Goal: Find specific page/section: Find specific page/section

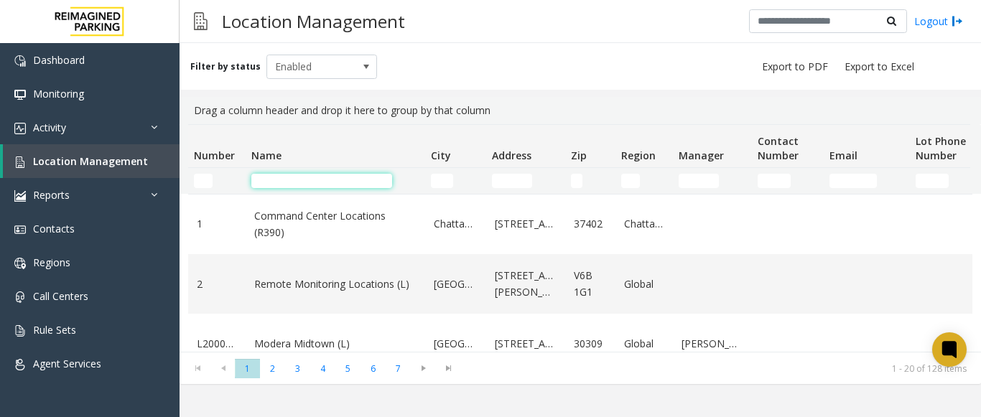
click at [319, 176] on input "Name Filter" at bounding box center [321, 181] width 141 height 14
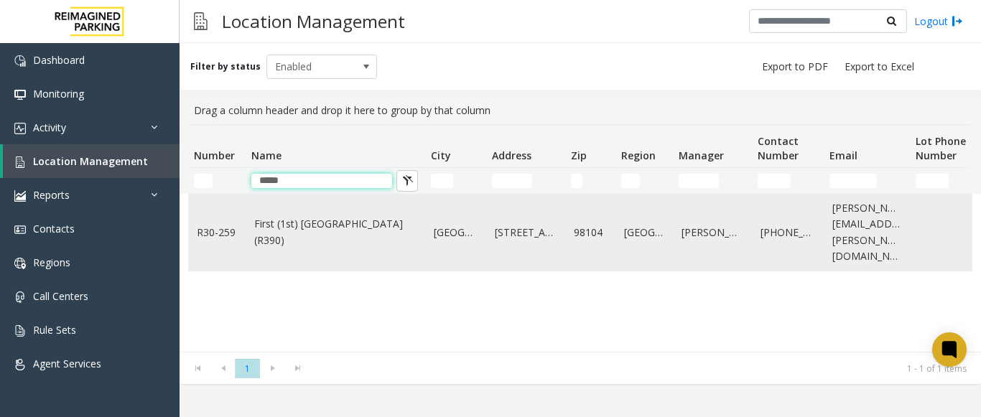
type input "*****"
click at [314, 216] on link "First (1st) [GEOGRAPHIC_DATA] (R390)" at bounding box center [335, 232] width 162 height 32
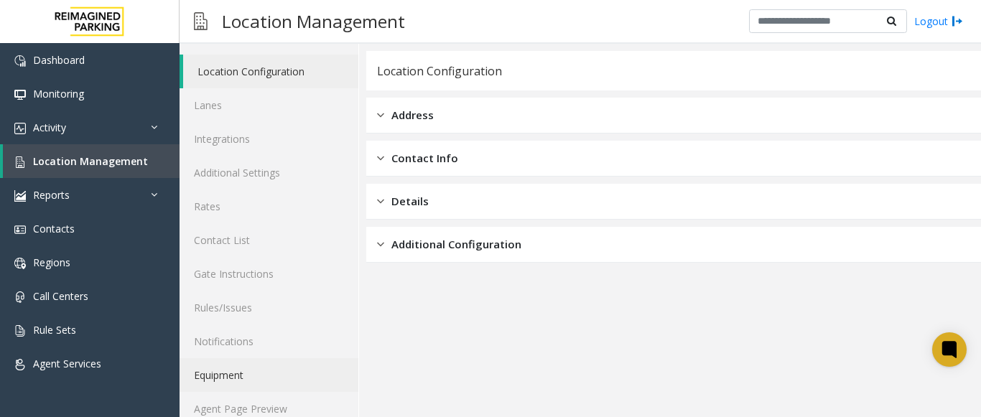
scroll to position [56, 0]
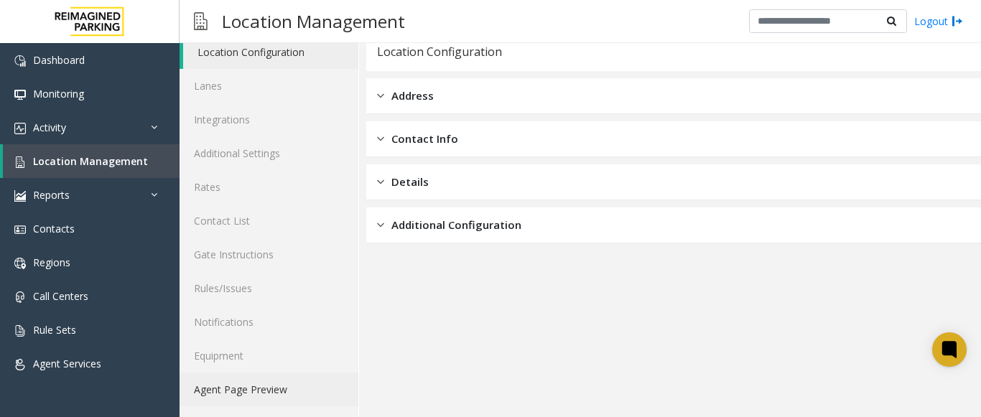
click at [246, 383] on link "Agent Page Preview" at bounding box center [269, 390] width 179 height 34
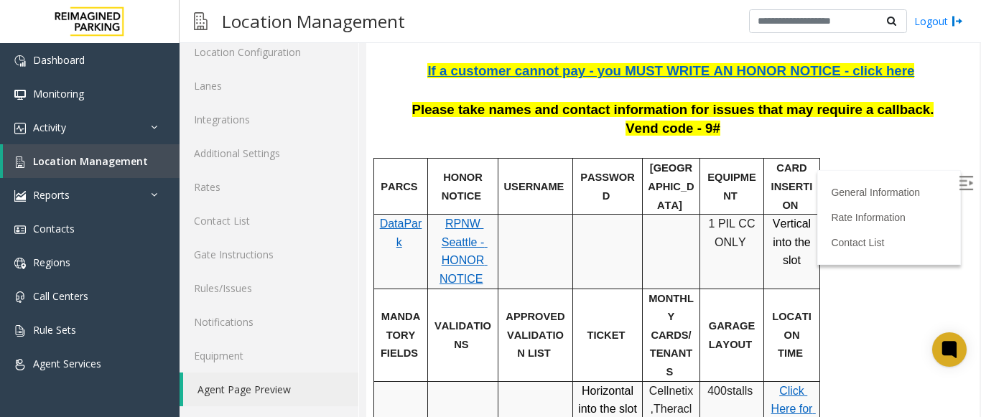
scroll to position [359, 0]
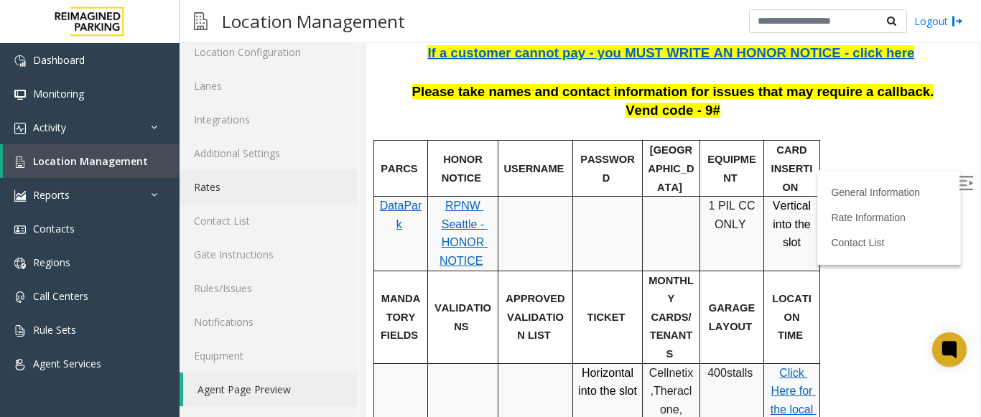
click at [231, 191] on link "Rates" at bounding box center [269, 187] width 179 height 34
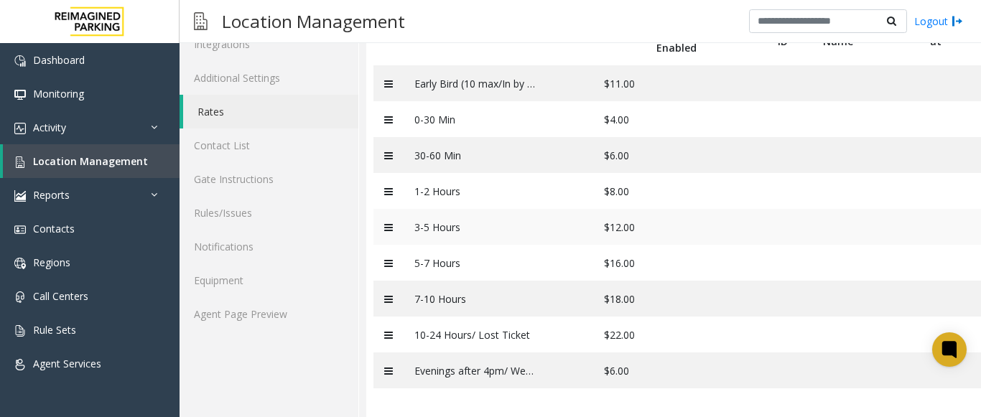
scroll to position [142, 0]
click at [222, 106] on link "Rates" at bounding box center [270, 112] width 175 height 34
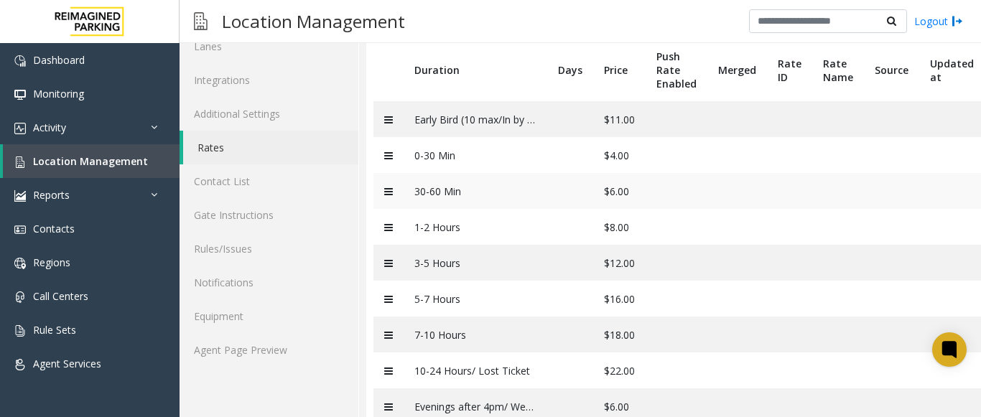
scroll to position [70, 0]
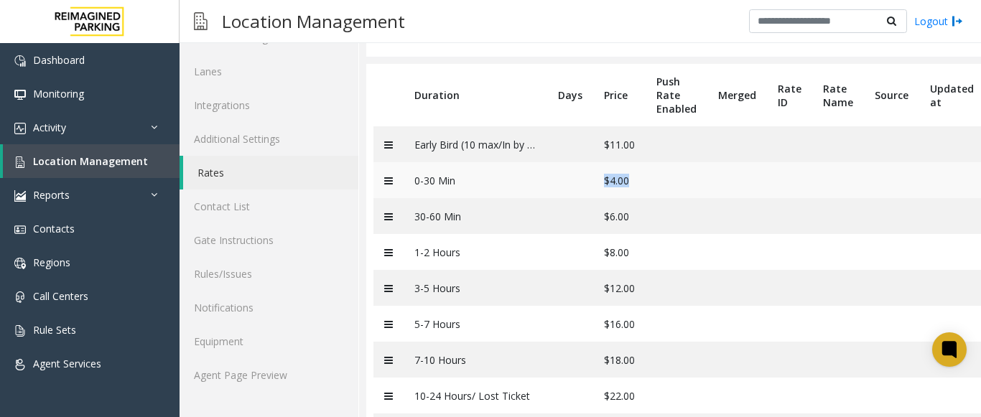
drag, startPoint x: 582, startPoint y: 183, endPoint x: 639, endPoint y: 181, distance: 56.8
click at [639, 181] on tr "0-30 Min $4.00" at bounding box center [709, 180] width 670 height 36
click at [639, 181] on td "$4.00" at bounding box center [619, 180] width 52 height 36
click at [134, 169] on link "Location Management" at bounding box center [91, 161] width 177 height 34
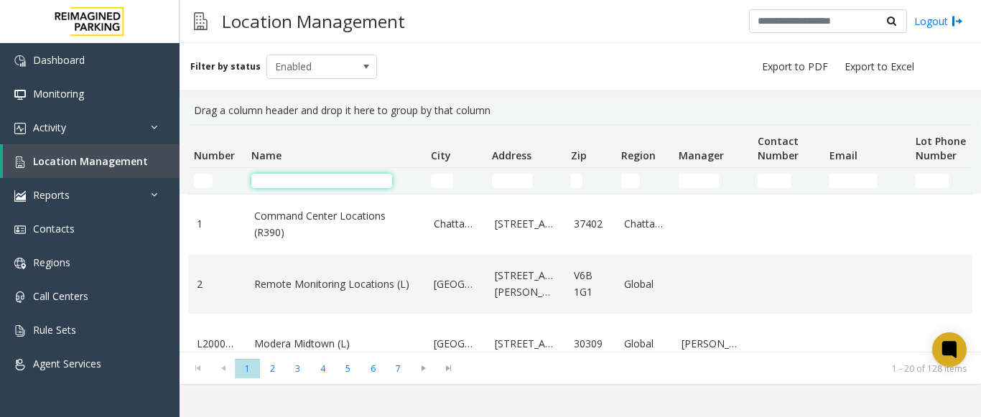
click at [280, 181] on input "Name Filter" at bounding box center [321, 181] width 141 height 14
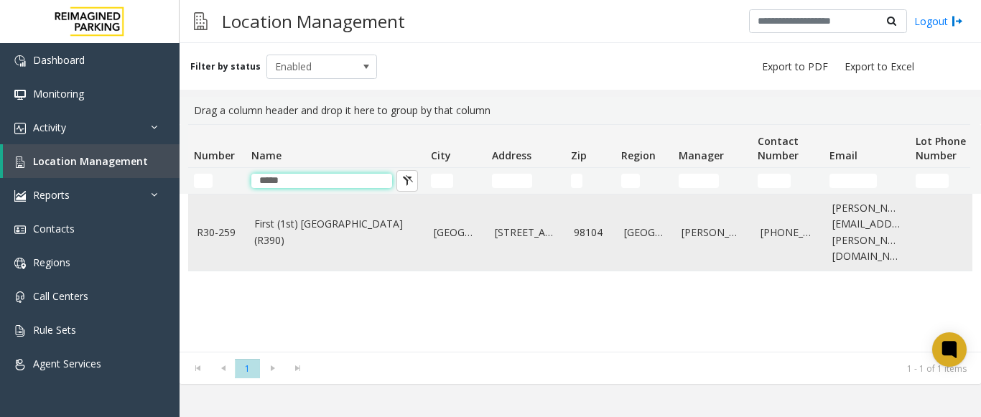
type input "*****"
click at [346, 228] on link "First (1st) [GEOGRAPHIC_DATA] (R390)" at bounding box center [335, 232] width 162 height 32
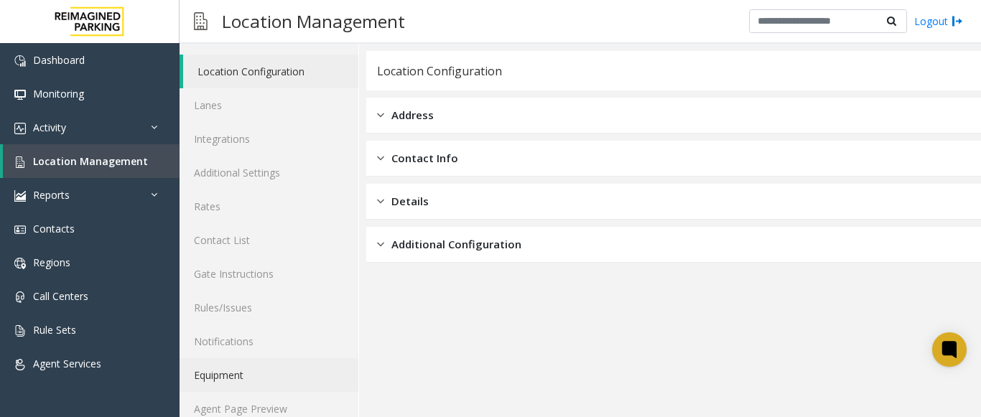
scroll to position [56, 0]
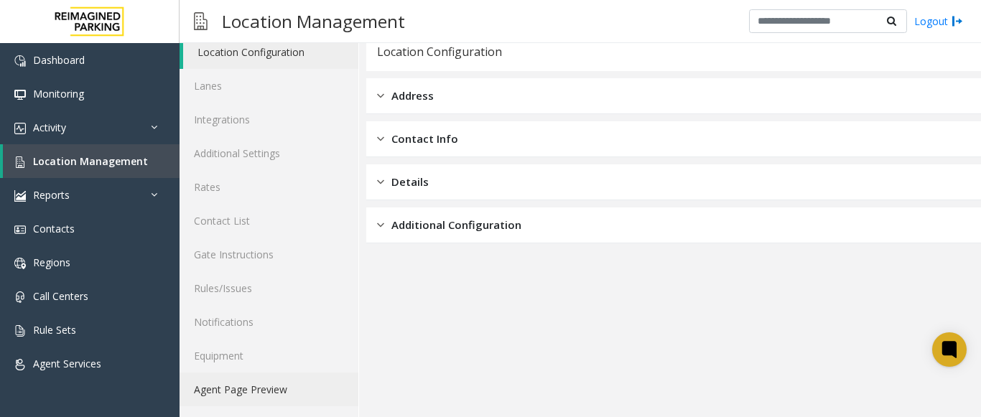
click at [236, 388] on link "Agent Page Preview" at bounding box center [269, 390] width 179 height 34
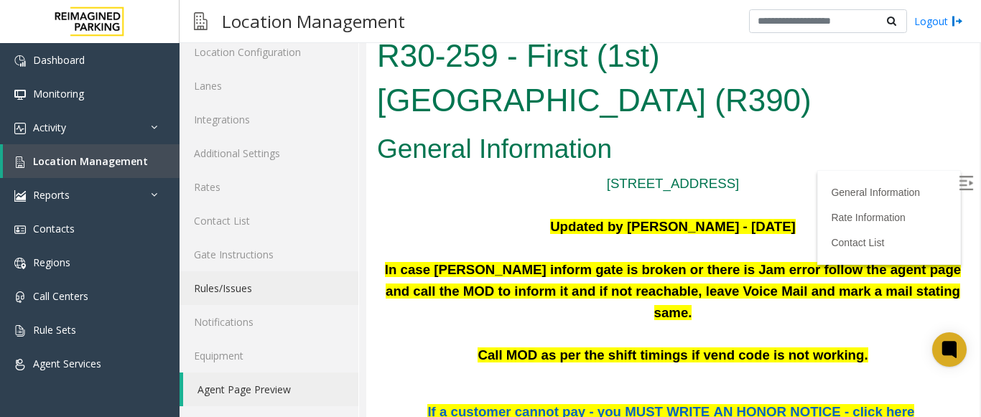
scroll to position [144, 0]
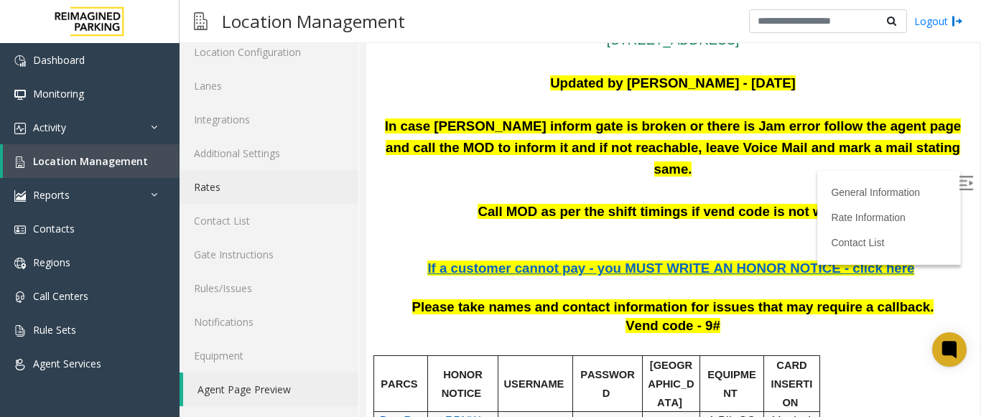
click at [227, 193] on link "Rates" at bounding box center [269, 187] width 179 height 34
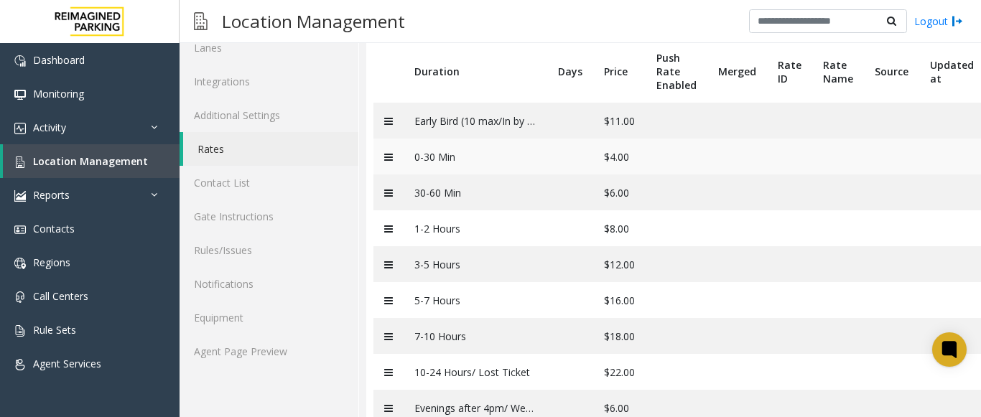
scroll to position [70, 0]
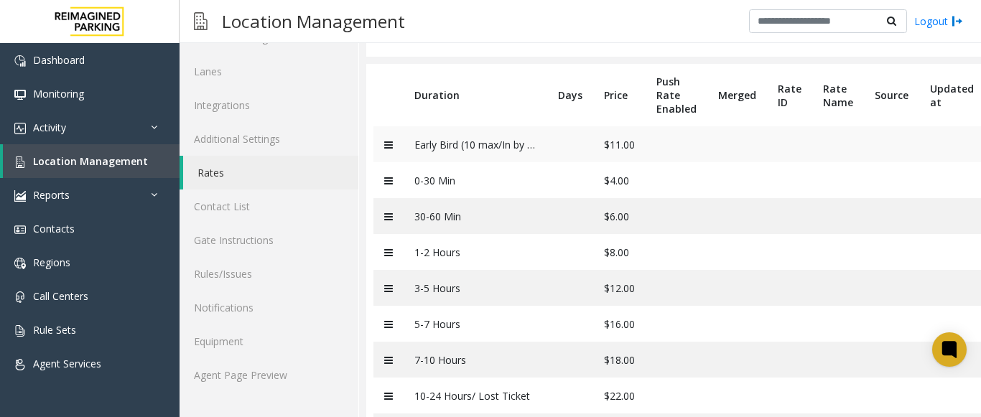
click at [489, 147] on td "Early Bird (10 max/In by 8:30a)" at bounding box center [476, 144] width 144 height 36
drag, startPoint x: 531, startPoint y: 135, endPoint x: 523, endPoint y: 142, distance: 10.7
click at [525, 139] on td "Early Bird (10 max/In by 8:30a)" at bounding box center [476, 144] width 144 height 36
click at [522, 145] on td "Early Bird (10 max/In by 8:30a)" at bounding box center [476, 144] width 144 height 36
click at [522, 147] on td "Early Bird (10 max/In by 8:30a)" at bounding box center [476, 144] width 144 height 36
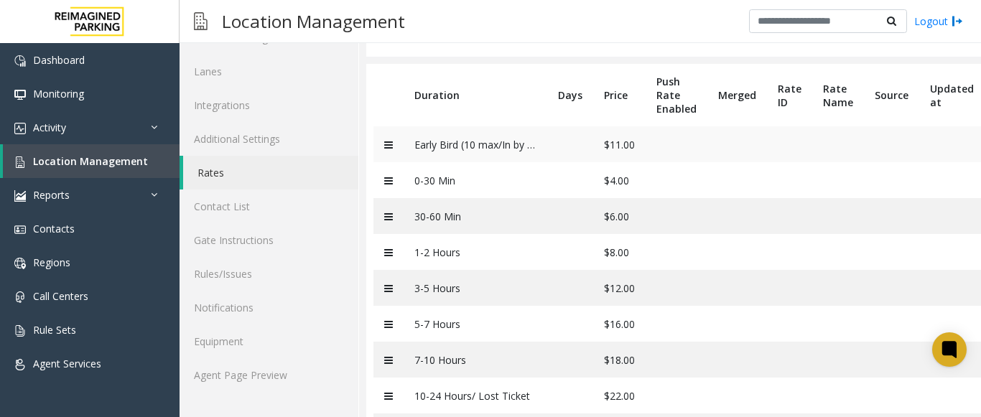
click at [493, 148] on td "Early Bird (10 max/In by 8:30a)" at bounding box center [476, 144] width 144 height 36
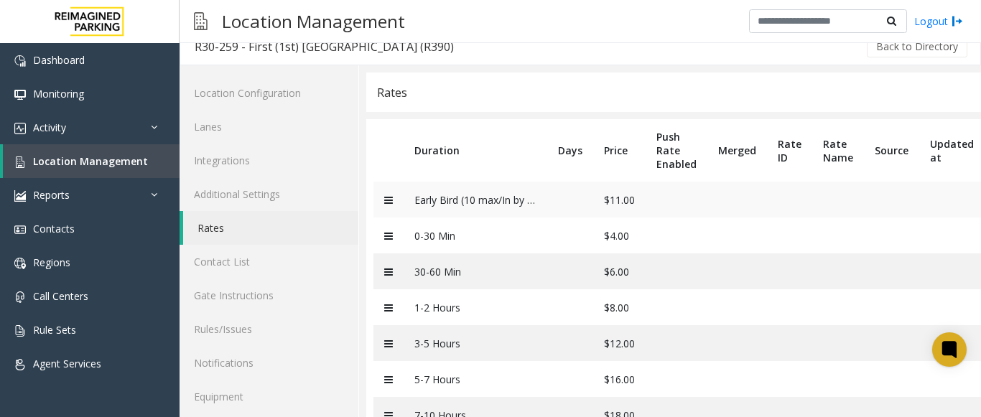
scroll to position [0, 0]
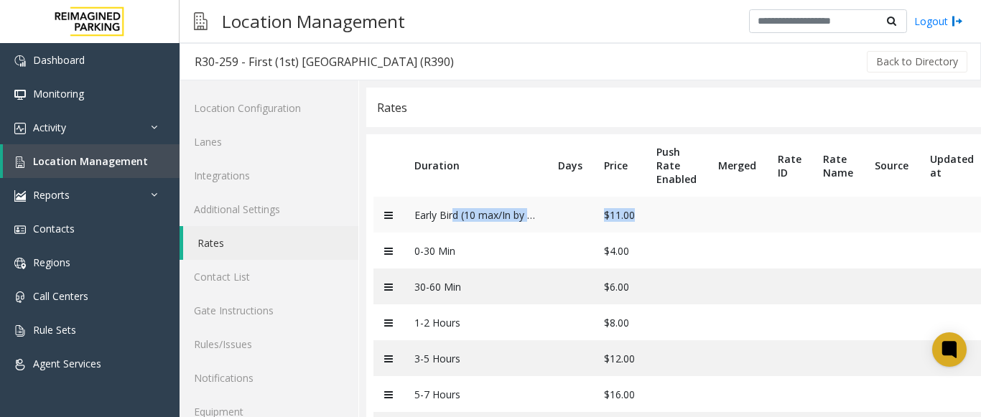
drag, startPoint x: 455, startPoint y: 213, endPoint x: 666, endPoint y: 223, distance: 211.4
click at [666, 223] on tr "Early Bird (10 max/In by 8:30a) $11.00" at bounding box center [709, 215] width 670 height 36
click at [666, 223] on td at bounding box center [677, 215] width 62 height 36
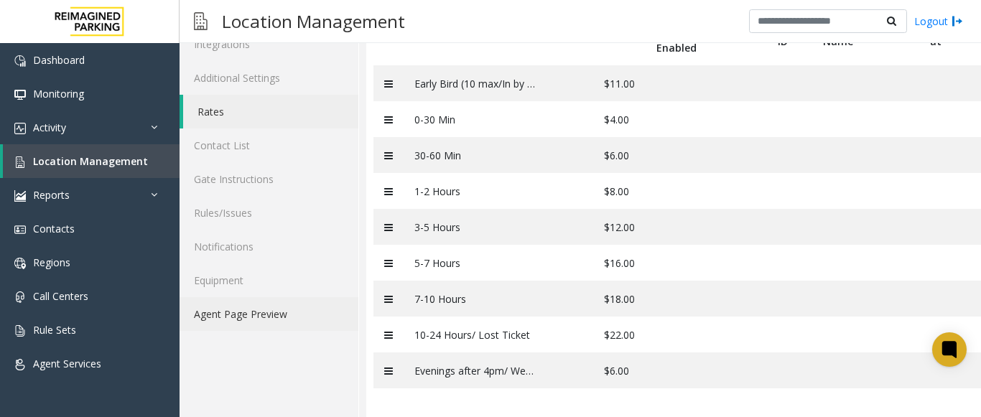
click at [259, 312] on link "Agent Page Preview" at bounding box center [269, 314] width 179 height 34
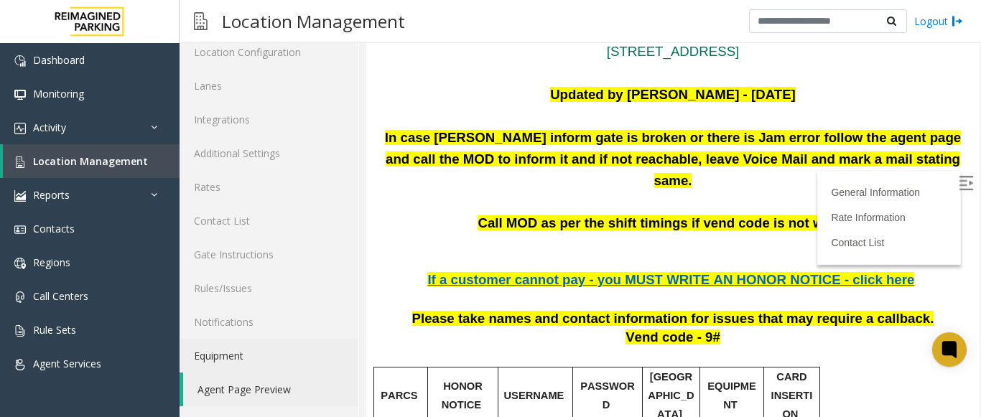
scroll to position [144, 0]
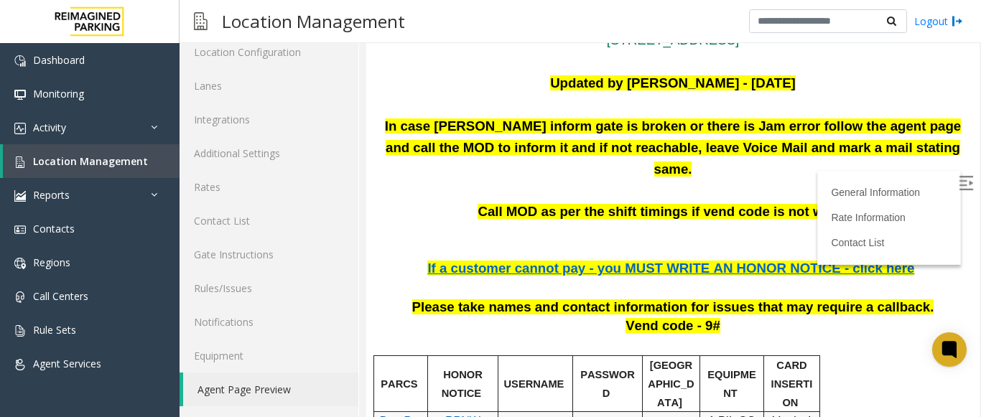
click at [959, 186] on img at bounding box center [966, 183] width 14 height 14
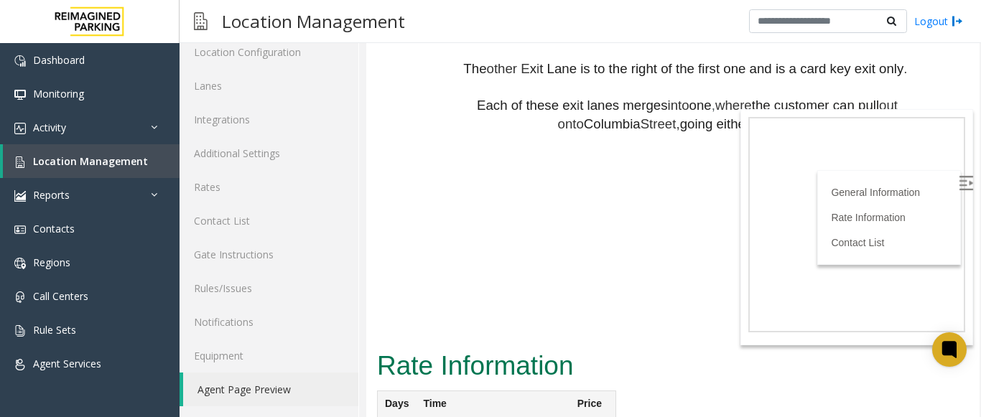
scroll to position [1724, 0]
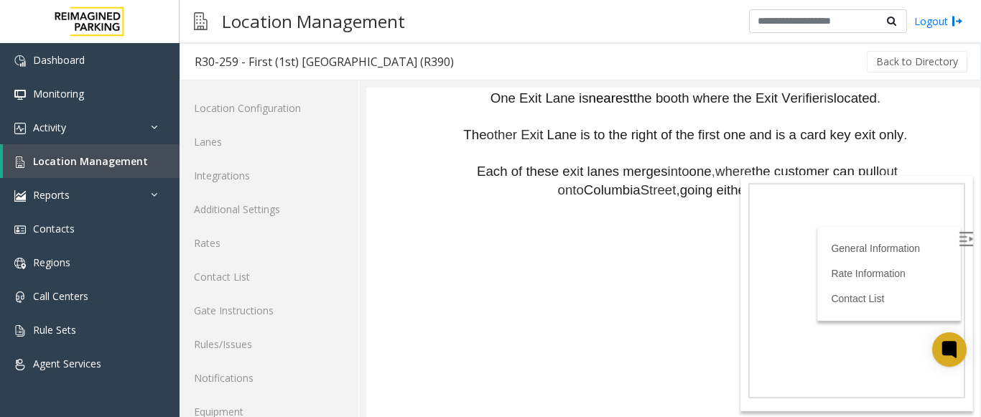
scroll to position [56, 0]
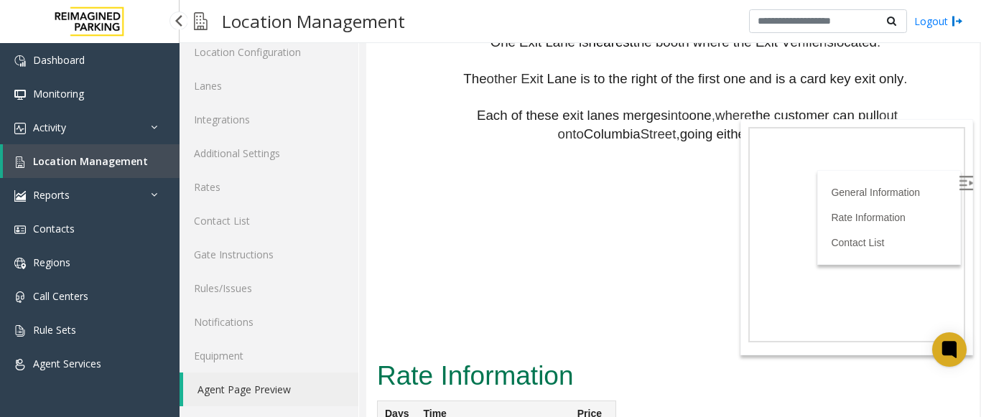
click at [108, 153] on link "Location Management" at bounding box center [91, 161] width 177 height 34
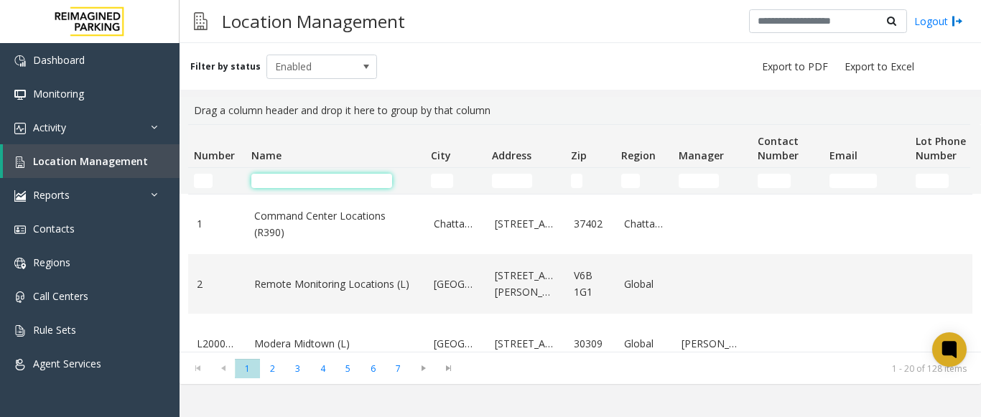
click at [272, 182] on input "Name Filter" at bounding box center [321, 181] width 141 height 14
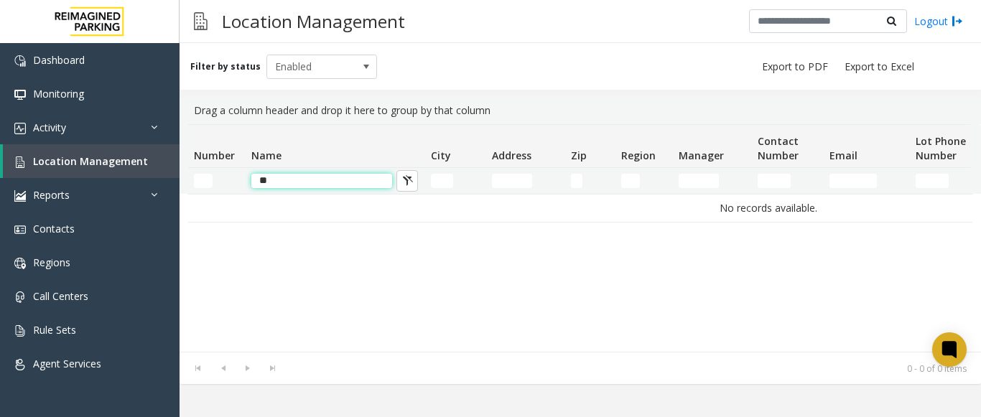
type input "*"
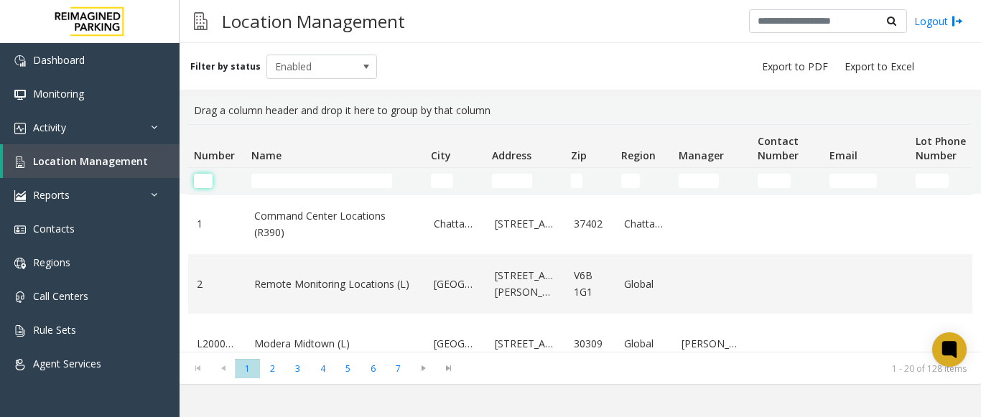
click at [206, 182] on input "Number Filter" at bounding box center [203, 181] width 19 height 14
click at [207, 181] on input "Number Filter" at bounding box center [203, 181] width 19 height 14
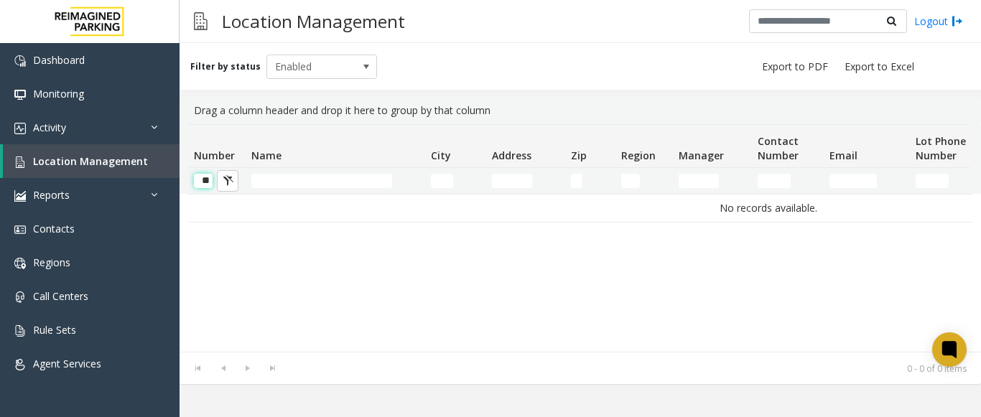
scroll to position [0, 1]
type input "*"
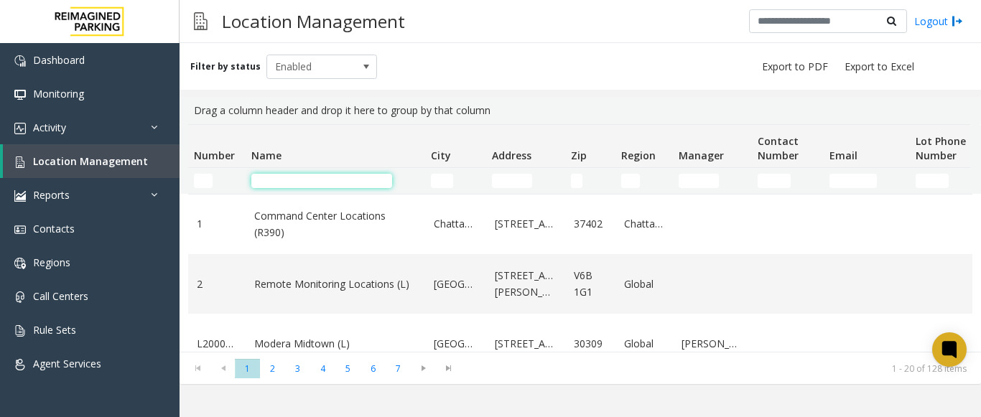
click at [328, 181] on input "Name Filter" at bounding box center [321, 181] width 141 height 14
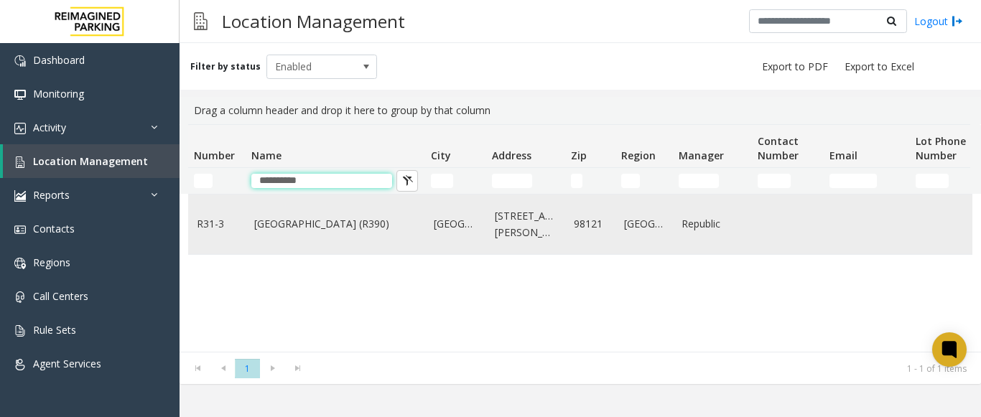
type input "**********"
click at [315, 223] on link "Bell Street Garage (R390)" at bounding box center [335, 224] width 162 height 16
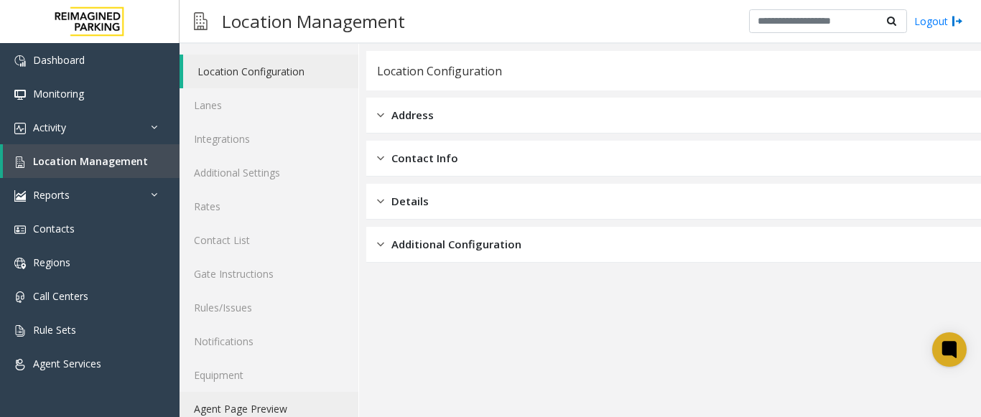
scroll to position [56, 0]
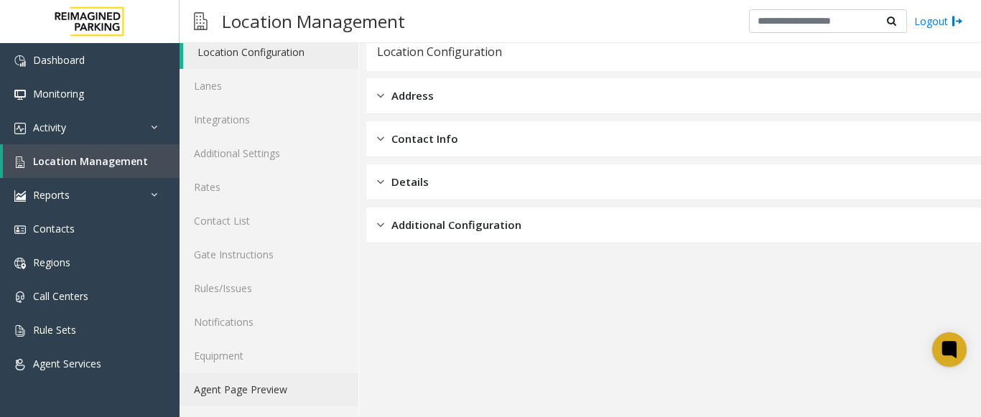
click at [257, 387] on link "Agent Page Preview" at bounding box center [269, 390] width 179 height 34
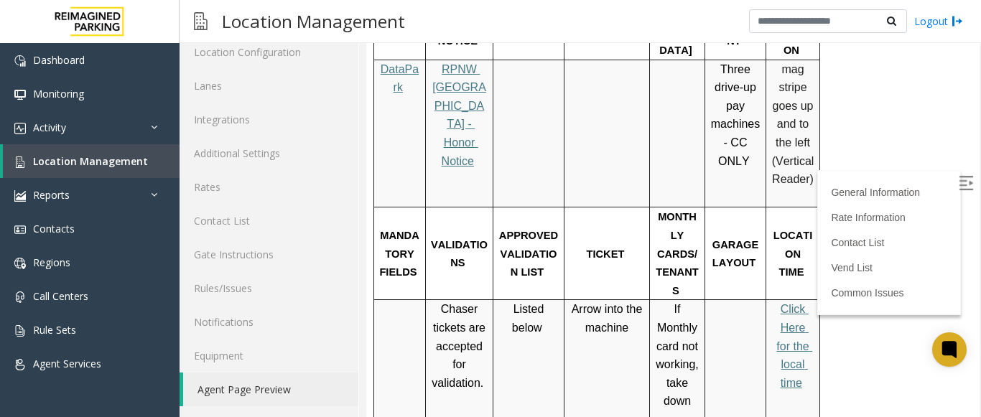
scroll to position [359, 0]
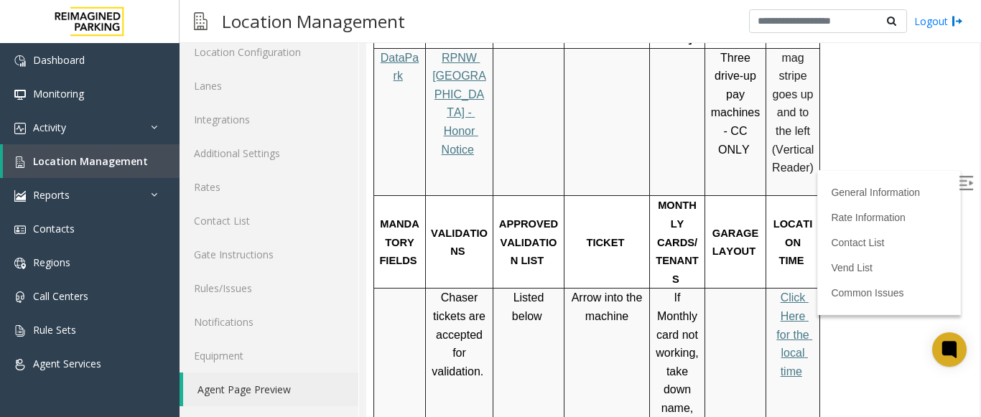
click at [959, 184] on img at bounding box center [966, 183] width 14 height 14
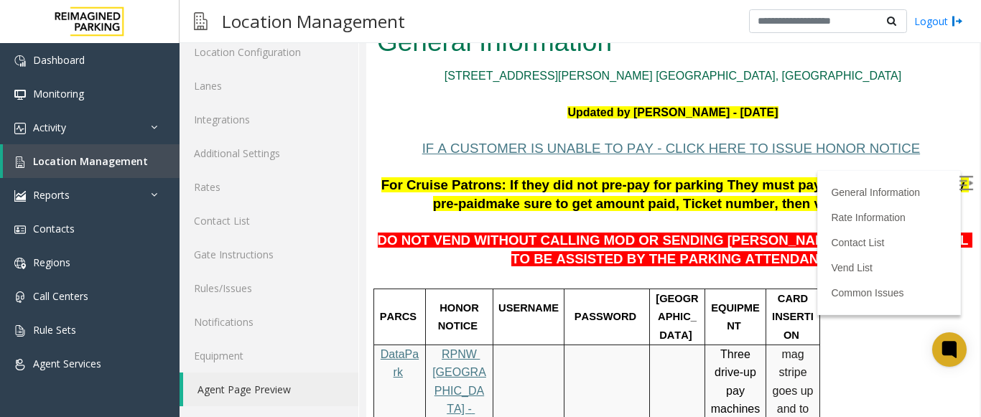
scroll to position [0, 0]
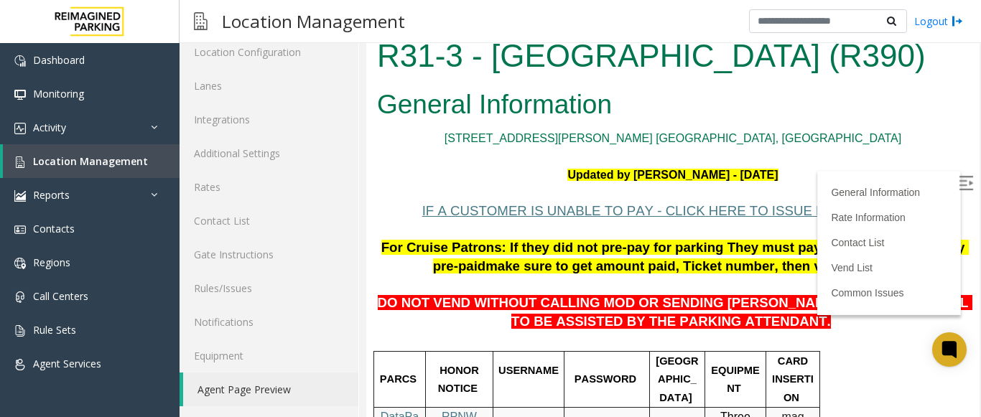
drag, startPoint x: 875, startPoint y: 62, endPoint x: 383, endPoint y: 69, distance: 492.1
click at [382, 69] on h1 "R31-3 - Bell Street Garage (R390)" at bounding box center [673, 56] width 592 height 45
copy h1 "R31-3 - Bell Street Garage (R390)"
